Goal: Task Accomplishment & Management: Complete application form

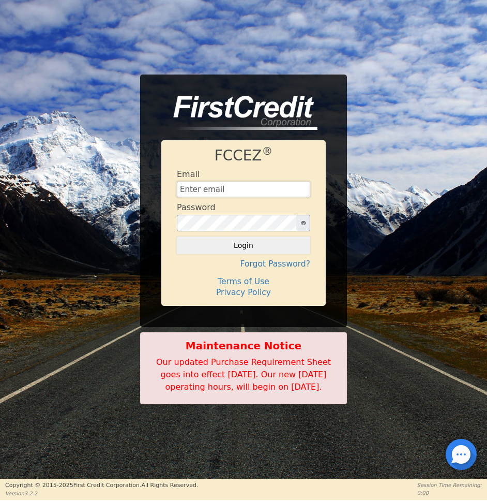
click at [212, 186] on input "text" at bounding box center [243, 190] width 133 height 16
type input "zachbays2016@gmail.com"
click at [177, 236] on button "Login" at bounding box center [243, 245] width 133 height 18
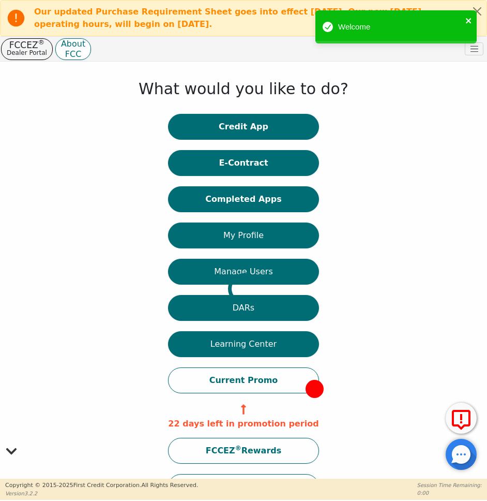
click at [466, 19] on icon "close" at bounding box center [468, 21] width 7 height 8
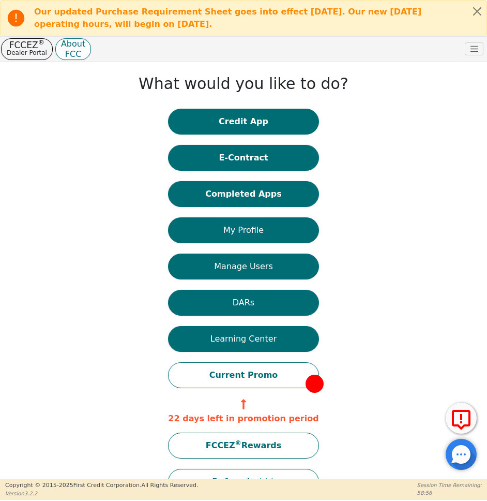
click at [375, 10] on b "Our updated Purchase Requirement Sheet goes into effect [DATE]. Our new [DATE] …" at bounding box center [227, 18] width 387 height 22
click at [17, 22] on icon at bounding box center [16, 18] width 17 height 17
click at [468, 421] on icon at bounding box center [461, 420] width 19 height 20
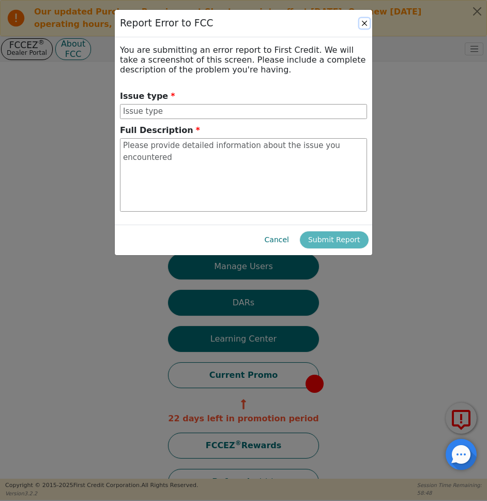
click at [364, 26] on button "Close" at bounding box center [364, 23] width 10 height 10
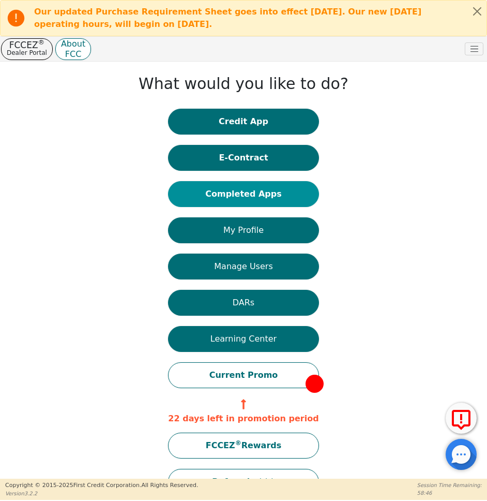
click at [245, 195] on button "Completed Apps" at bounding box center [243, 194] width 150 height 26
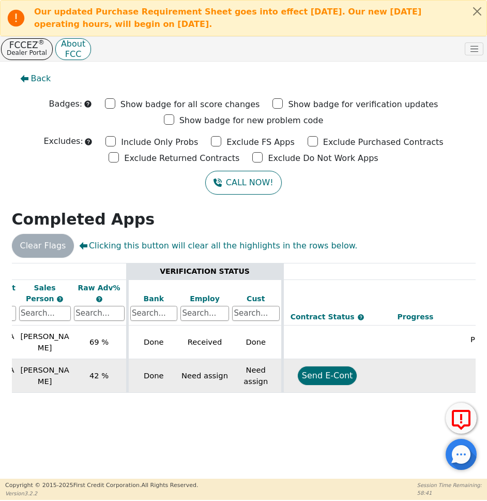
scroll to position [0, 359]
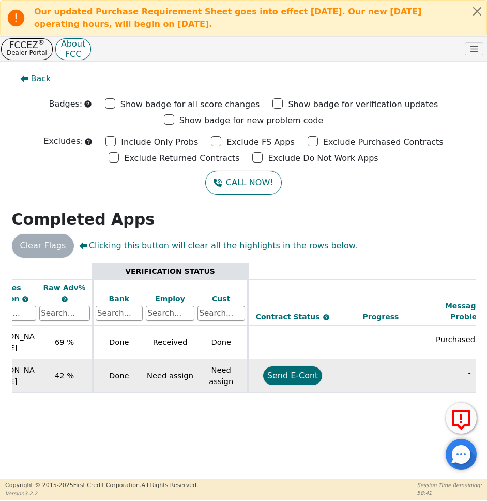
click at [289, 372] on button "Send E-Cont" at bounding box center [292, 375] width 59 height 19
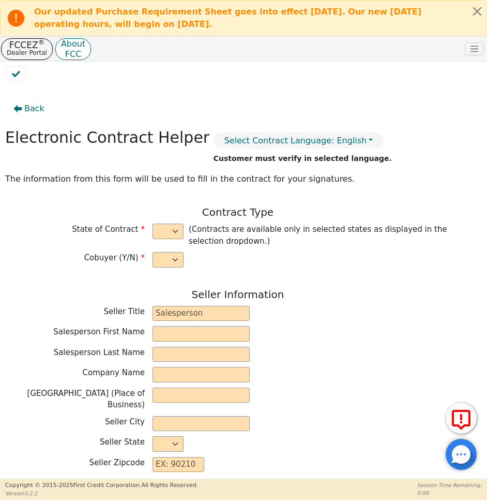
select select "y"
type input "Distributor/ Owner"
type input "Zachary"
type input "Bays"
type input "HYDRO AIR CARE LLC"
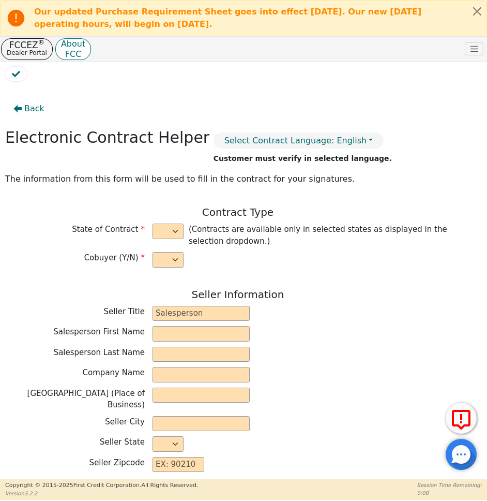
type input "12182 ANCHOR DR SUITE B"
type input "HOWARD"
select select "OH"
type input "43028"
type input "Jessica"
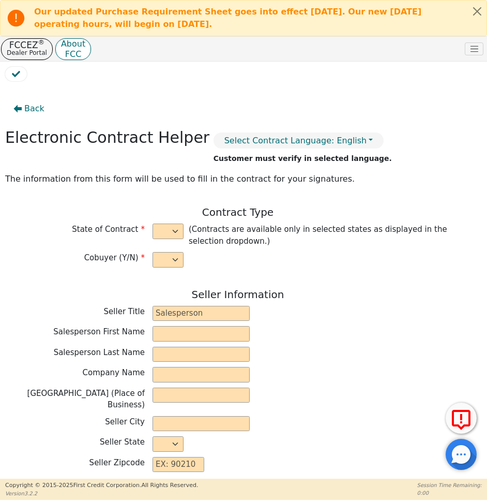
type input "Tucker"
type input "titnpowr_21@yahoo.com"
type input "Joshua"
type input "Smith"
type input "crazzyboy2144691@yahoo.com"
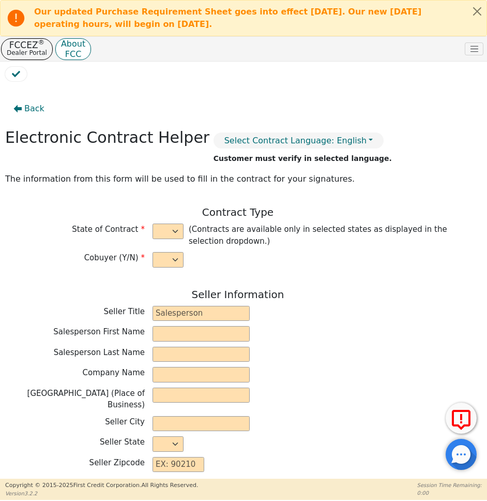
type input "772 Beechwood Ave"
type input "Wooster"
select select "OH"
type input "44691"
type input "2025-09-09"
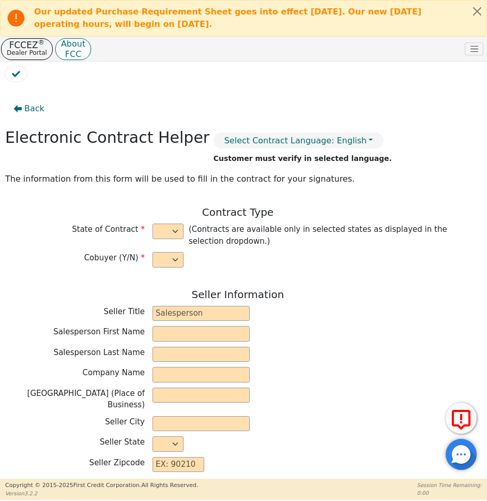
type input "21.98"
type input "2025-09-27"
type input "36"
type input "0"
type input "3748.00"
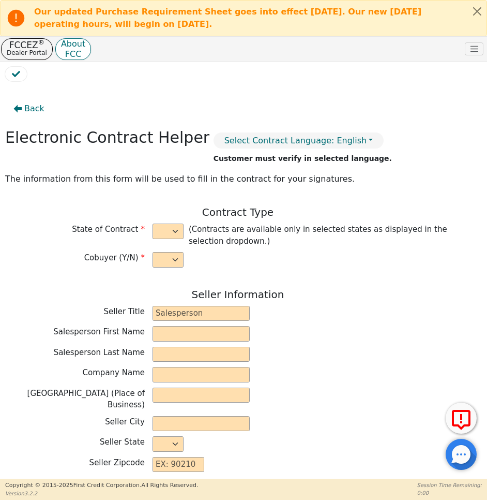
type input "0.00"
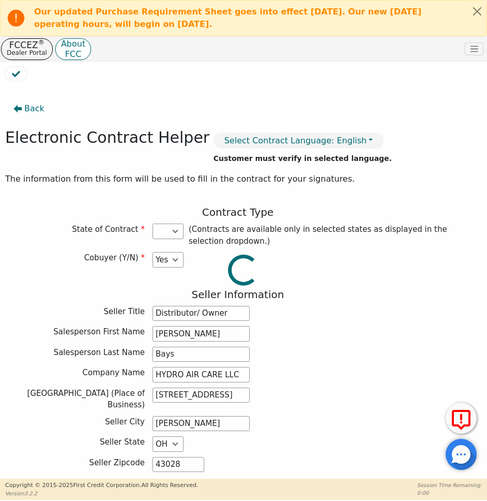
type input "3748.00"
select select "OH"
click at [158, 233] on select "AL AR AZ CA CO CT DE FL GA HI IA ID IL IN KS KY LA MA MD MI MN MO MS MT NC NJ N…" at bounding box center [168, 231] width 31 height 16
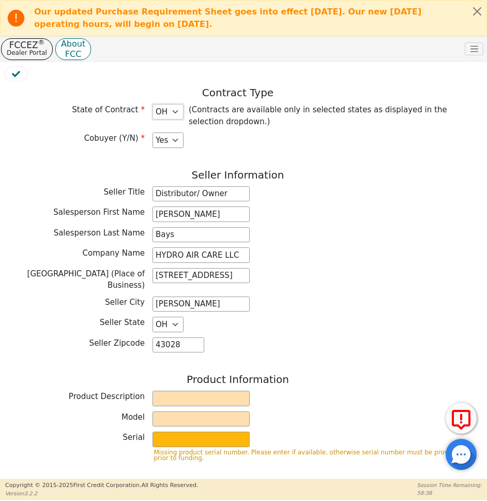
scroll to position [120, 0]
click at [205, 390] on input "text" at bounding box center [201, 398] width 97 height 16
type input "Rainbow"
click at [220, 419] on div "Model" at bounding box center [237, 420] width 465 height 18
click at [221, 412] on input "text" at bounding box center [201, 419] width 97 height 16
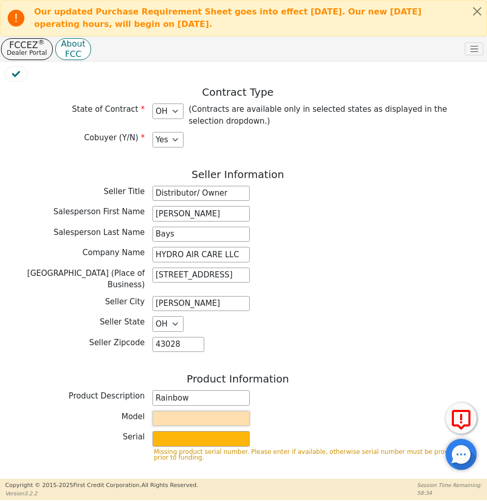
type input "SRX"
click at [221, 431] on input "text" at bounding box center [201, 439] width 97 height 16
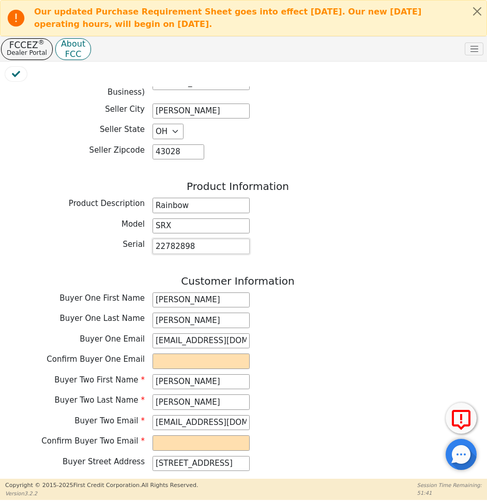
scroll to position [366, 0]
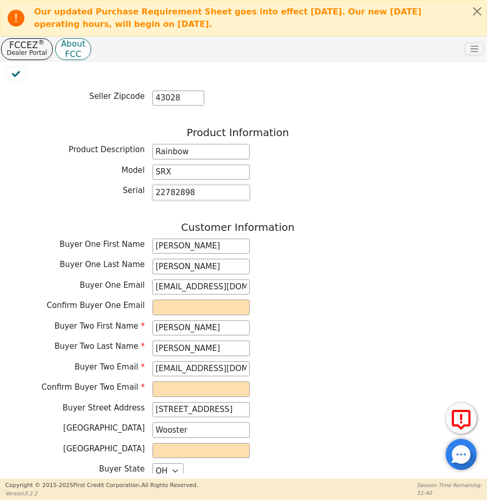
type input "22782898"
drag, startPoint x: 249, startPoint y: 278, endPoint x: 136, endPoint y: 279, distance: 112.7
click at [136, 279] on div "Buyer One Email titnpowr_21@yahoo.com" at bounding box center [237, 287] width 465 height 16
click at [158, 299] on input "email" at bounding box center [201, 307] width 97 height 16
paste input "titnpowr_21@yahoo.com"
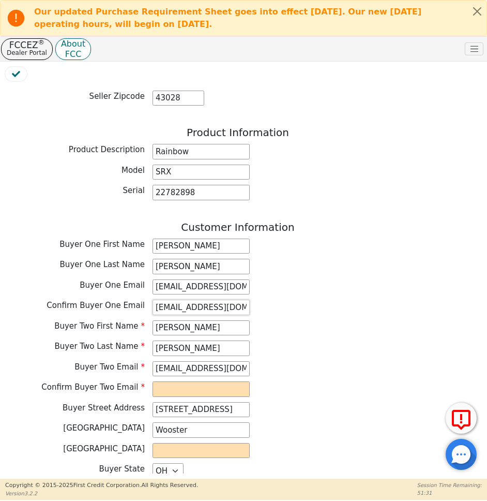
type input "titnpowr_21@yahoo.com"
click at [194, 383] on input "email" at bounding box center [201, 389] width 97 height 16
drag, startPoint x: 156, startPoint y: 362, endPoint x: 253, endPoint y: 362, distance: 97.7
click at [253, 362] on div "Buyer Two Email crazzyboy2144691@yahoo.com" at bounding box center [237, 369] width 465 height 16
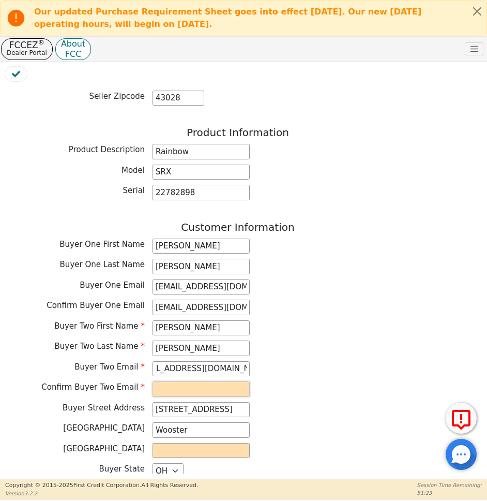
scroll to position [0, 0]
click at [223, 381] on input "email" at bounding box center [201, 389] width 97 height 16
paste input "crazzyboy2144691@yahoo.com"
type input "crazzyboy2144691@yahoo.com"
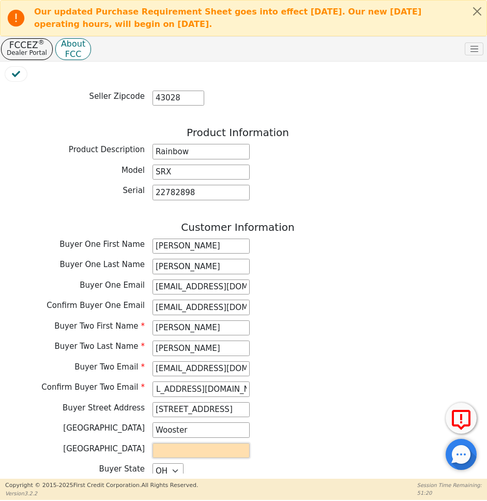
scroll to position [0, 0]
click at [218, 443] on input "text" at bounding box center [201, 451] width 97 height 16
type input "Wayne"
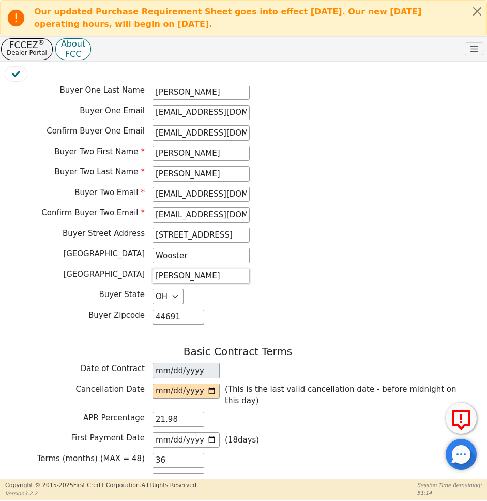
scroll to position [565, 0]
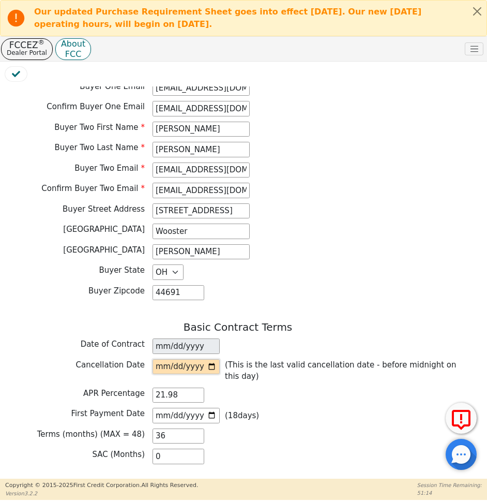
click at [212, 359] on input "date" at bounding box center [186, 367] width 67 height 16
type input "2025-09-12"
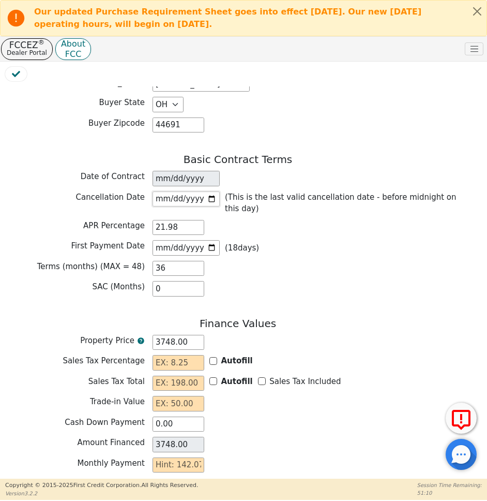
scroll to position [733, 0]
click at [192, 355] on input "text" at bounding box center [179, 362] width 52 height 16
type input "7.25"
click at [188, 376] on input "text" at bounding box center [179, 383] width 52 height 16
type input "271.73"
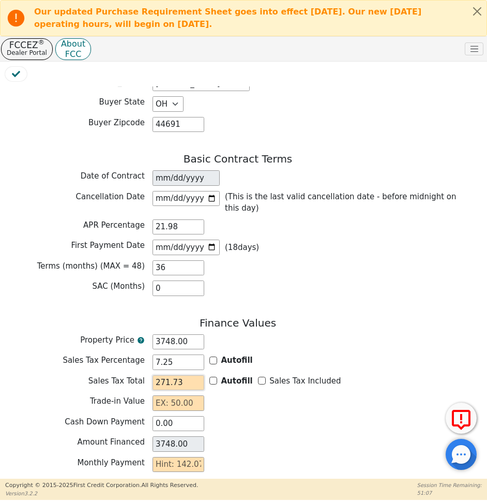
type input "4019.73"
click at [190, 396] on input "text" at bounding box center [179, 403] width 52 height 16
type input "0.00"
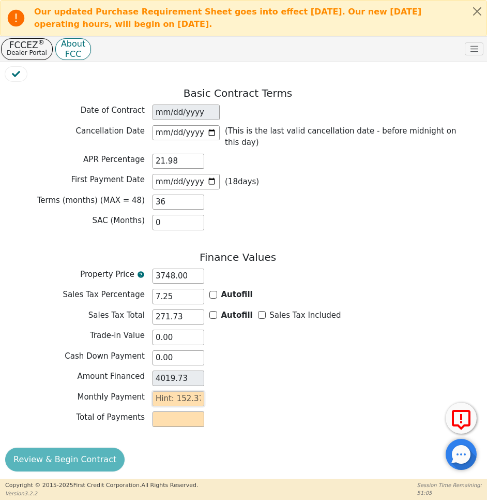
click at [187, 391] on input "text" at bounding box center [179, 399] width 52 height 16
type input "153.47"
type input "5524.92"
click at [218, 411] on div "Total of Payments 5524.92" at bounding box center [237, 419] width 465 height 16
click at [95, 447] on div "Review & Begin Contract" at bounding box center [237, 460] width 465 height 26
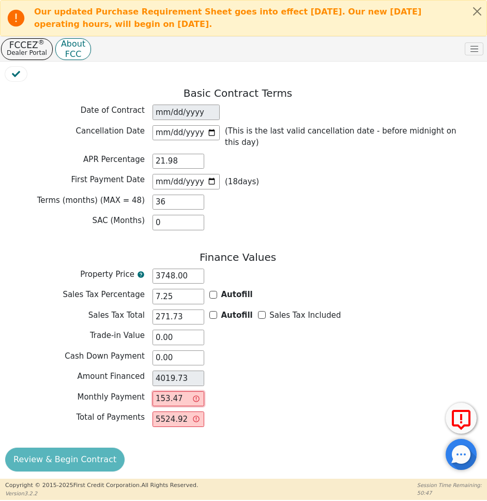
click at [183, 393] on input "153.47" at bounding box center [179, 399] width 52 height 16
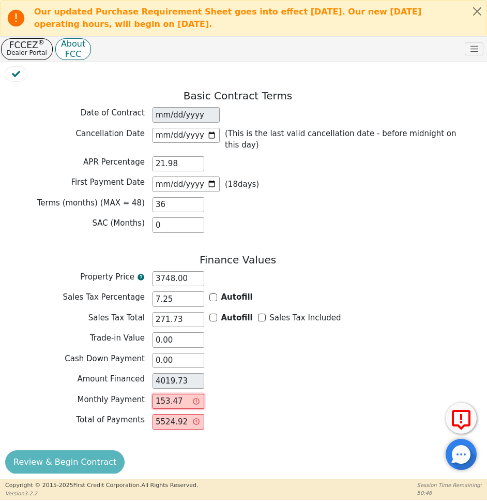
drag, startPoint x: 164, startPoint y: 390, endPoint x: 152, endPoint y: 390, distance: 11.9
click at [153, 394] on input "153.47" at bounding box center [179, 402] width 52 height 16
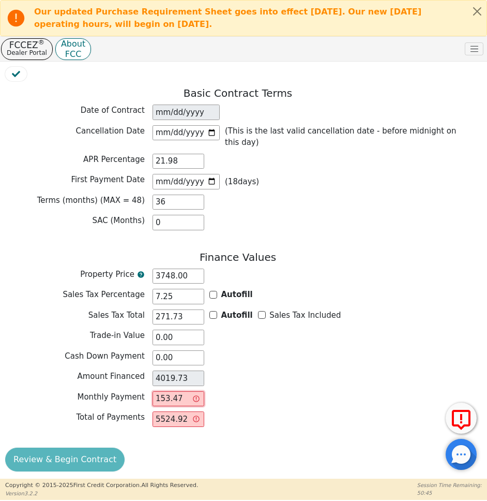
type input "0.00"
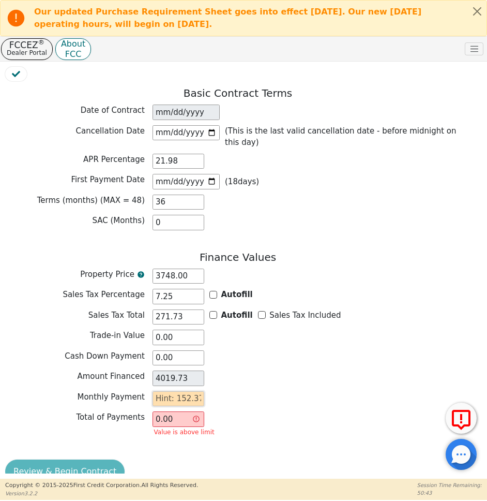
type input "1"
type input "36.00"
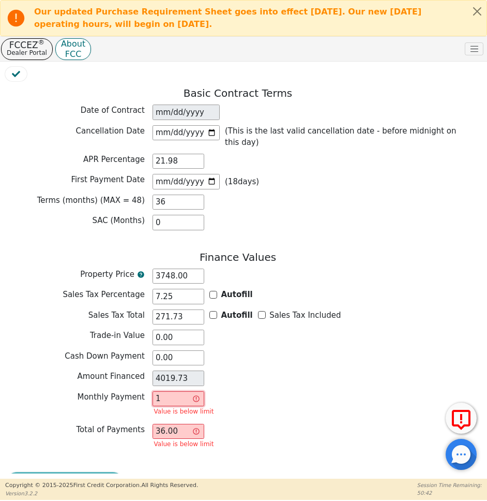
type input "15"
type input "540.00"
type input "152"
type input "5472.00"
type input "152.3"
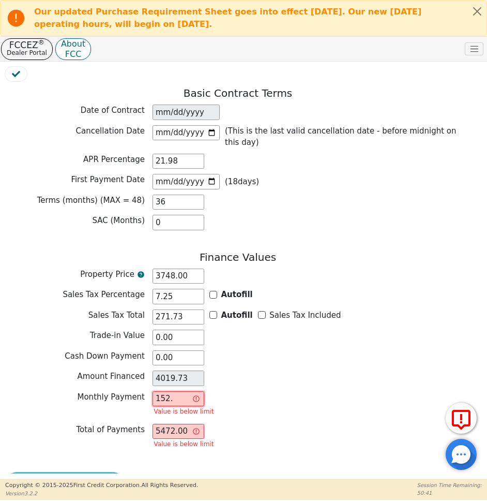
type input "5482.80"
type input "152.37"
type input "5485.32"
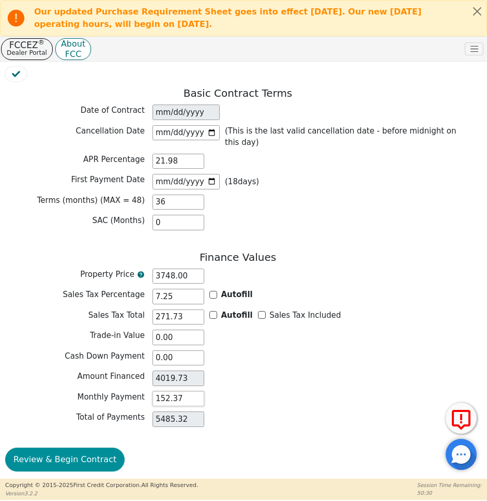
type input "152.37"
click at [99, 447] on button "Review & Begin Contract" at bounding box center [64, 459] width 119 height 24
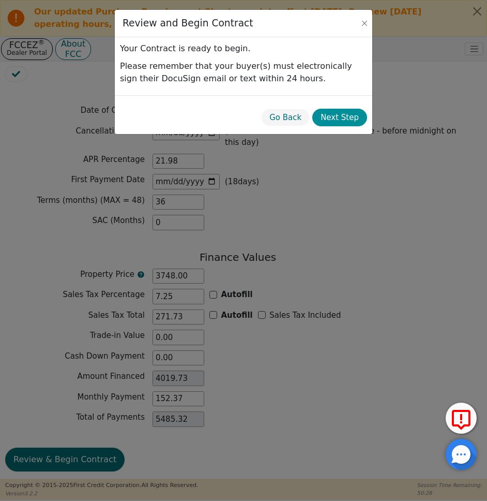
click at [333, 122] on button "Next Step" at bounding box center [339, 118] width 55 height 18
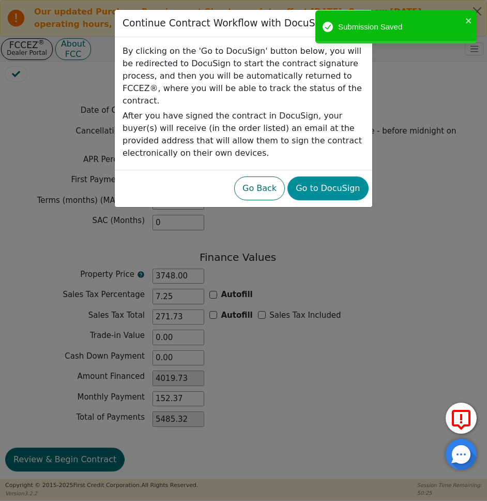
click at [314, 180] on button "Go to DocuSign" at bounding box center [328, 188] width 81 height 24
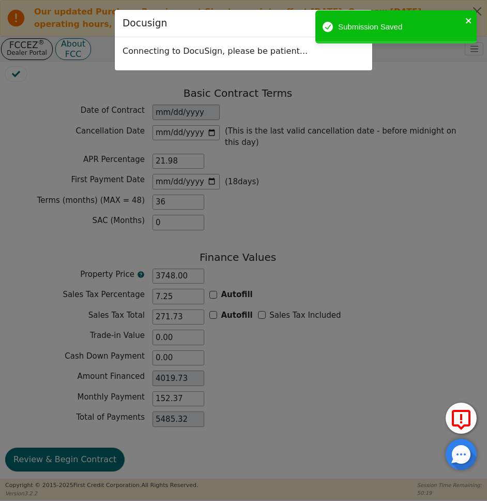
click at [465, 18] on icon "close" at bounding box center [468, 21] width 7 height 8
